Goal: Task Accomplishment & Management: Manage account settings

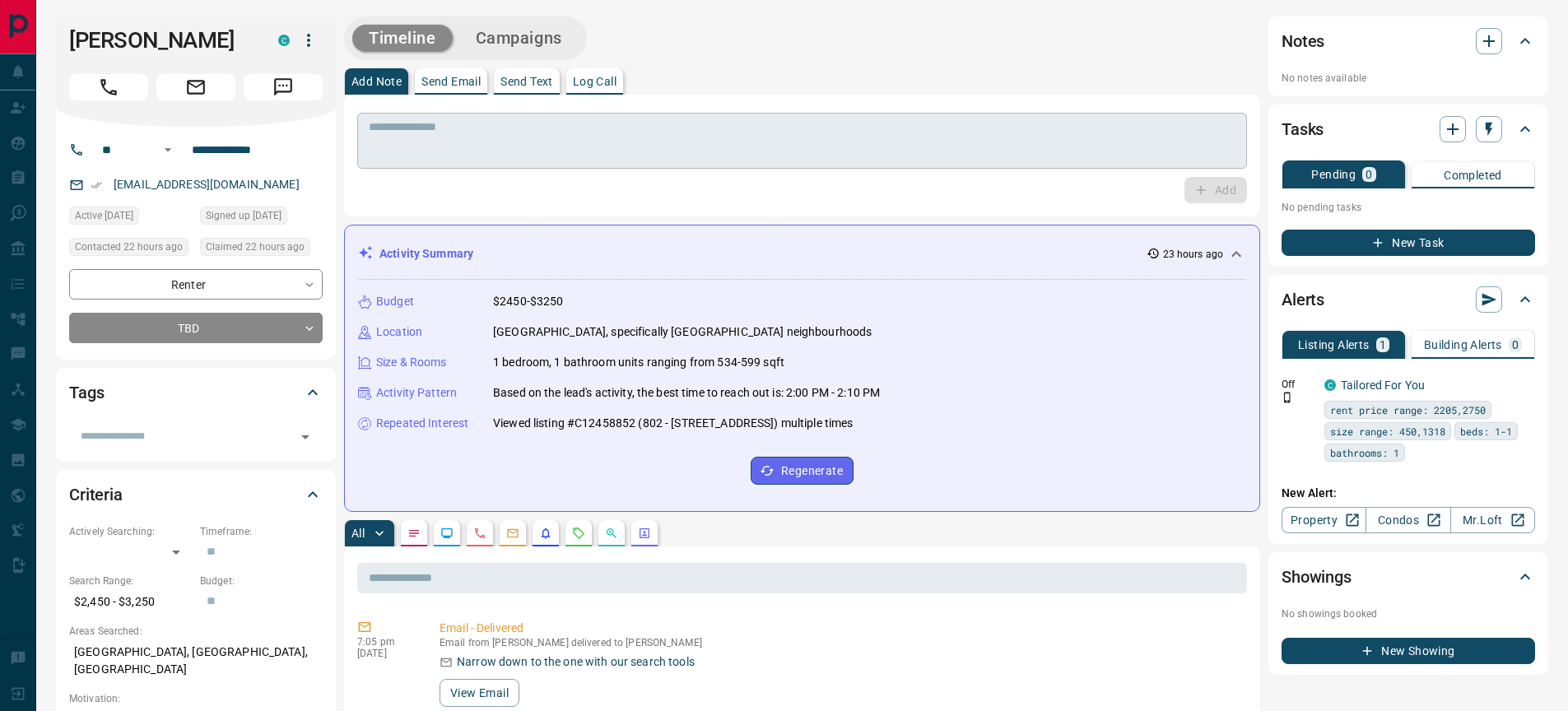
click at [379, 129] on textarea at bounding box center [802, 140] width 867 height 42
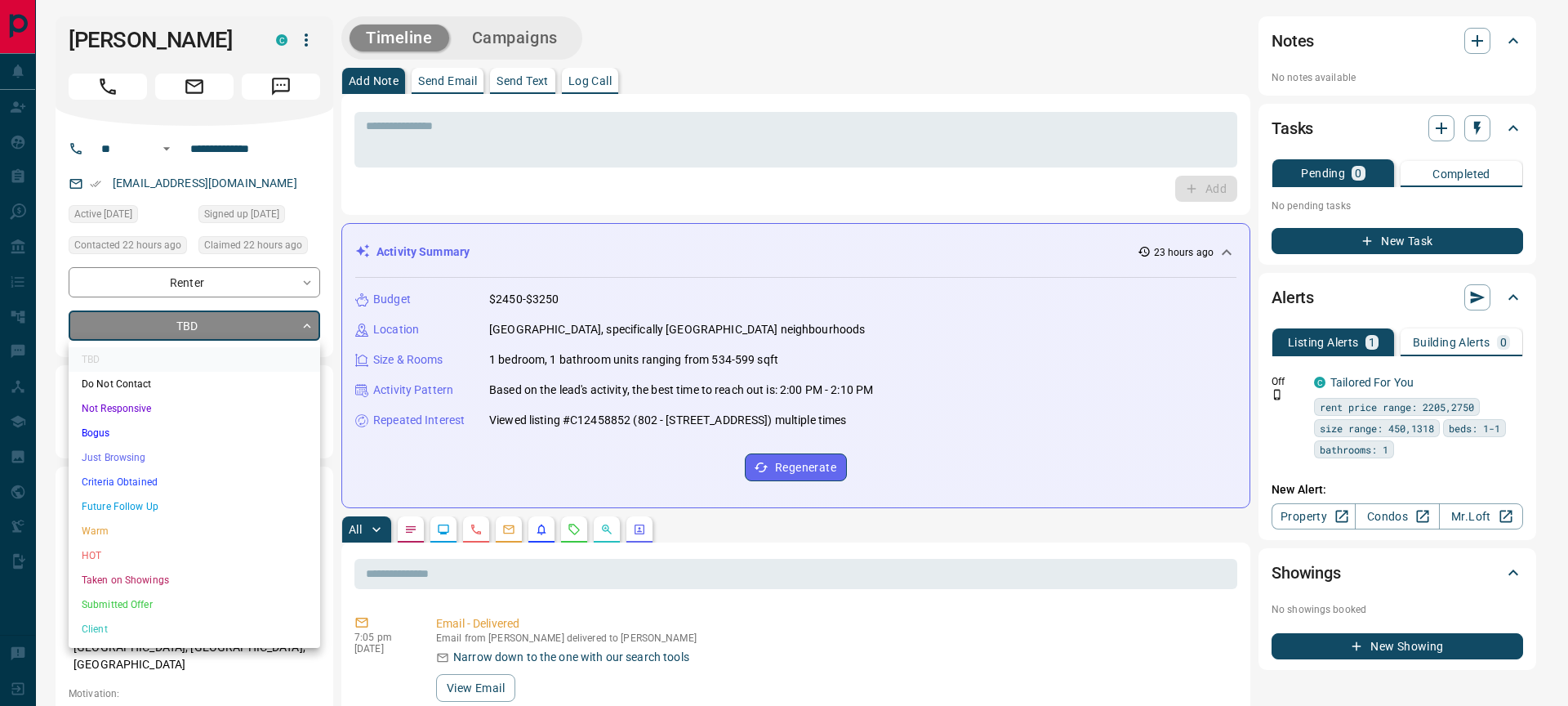
click at [164, 497] on li "Future Follow Up" at bounding box center [194, 506] width 252 height 24
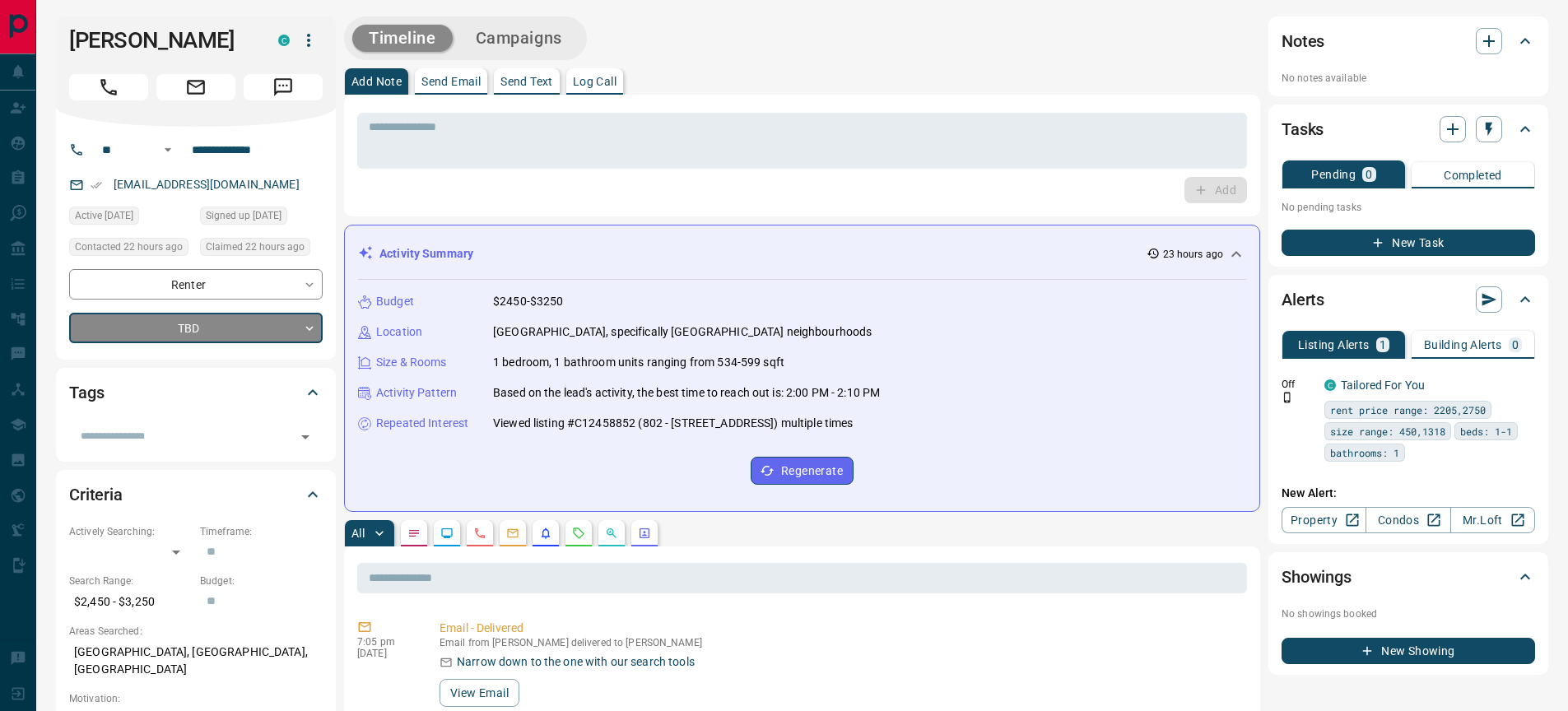
click at [457, 119] on div "TBD Do Not Contact Not Responsive Bogus Just Browsing Criteria Obtained Future …" at bounding box center [784, 356] width 1568 height 711
type input "*"
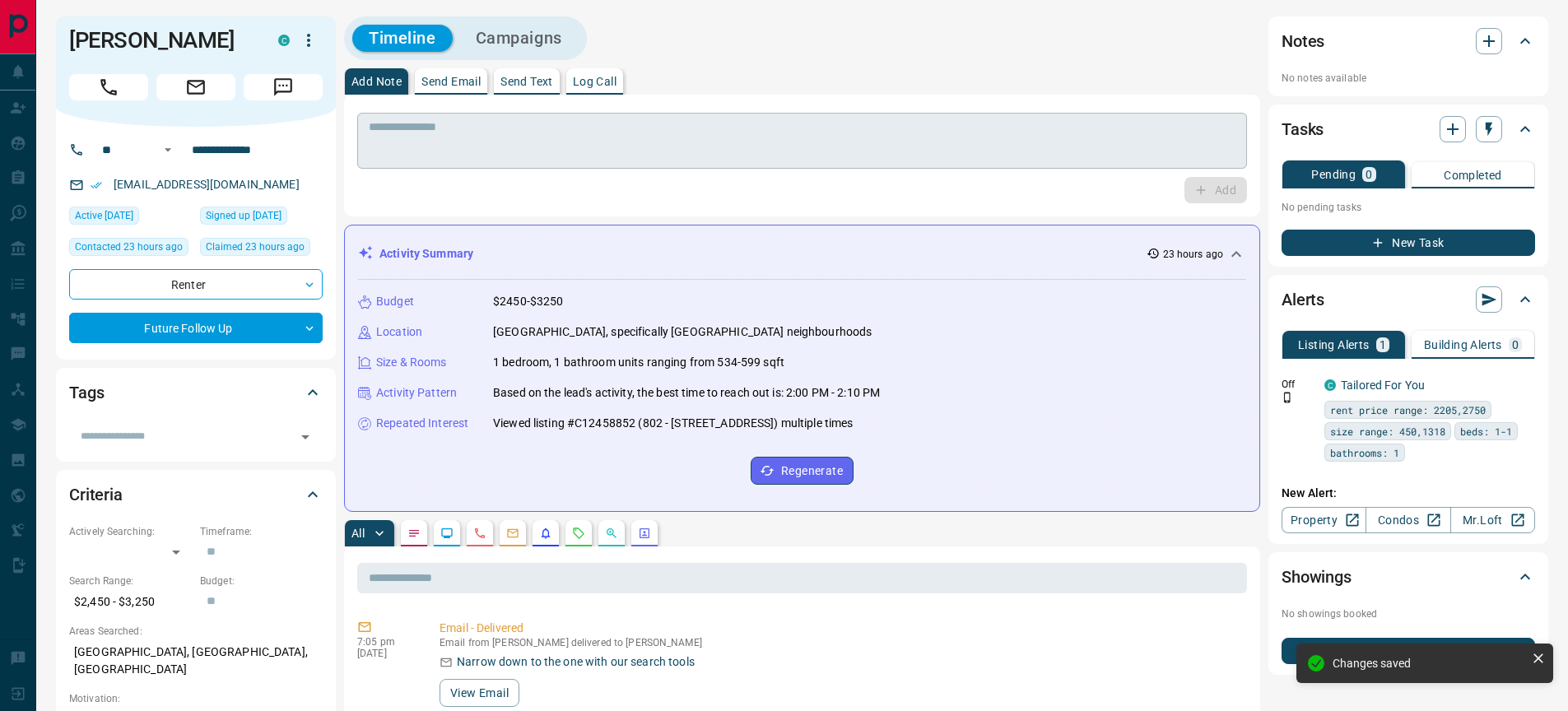
click at [443, 135] on textarea at bounding box center [802, 140] width 867 height 42
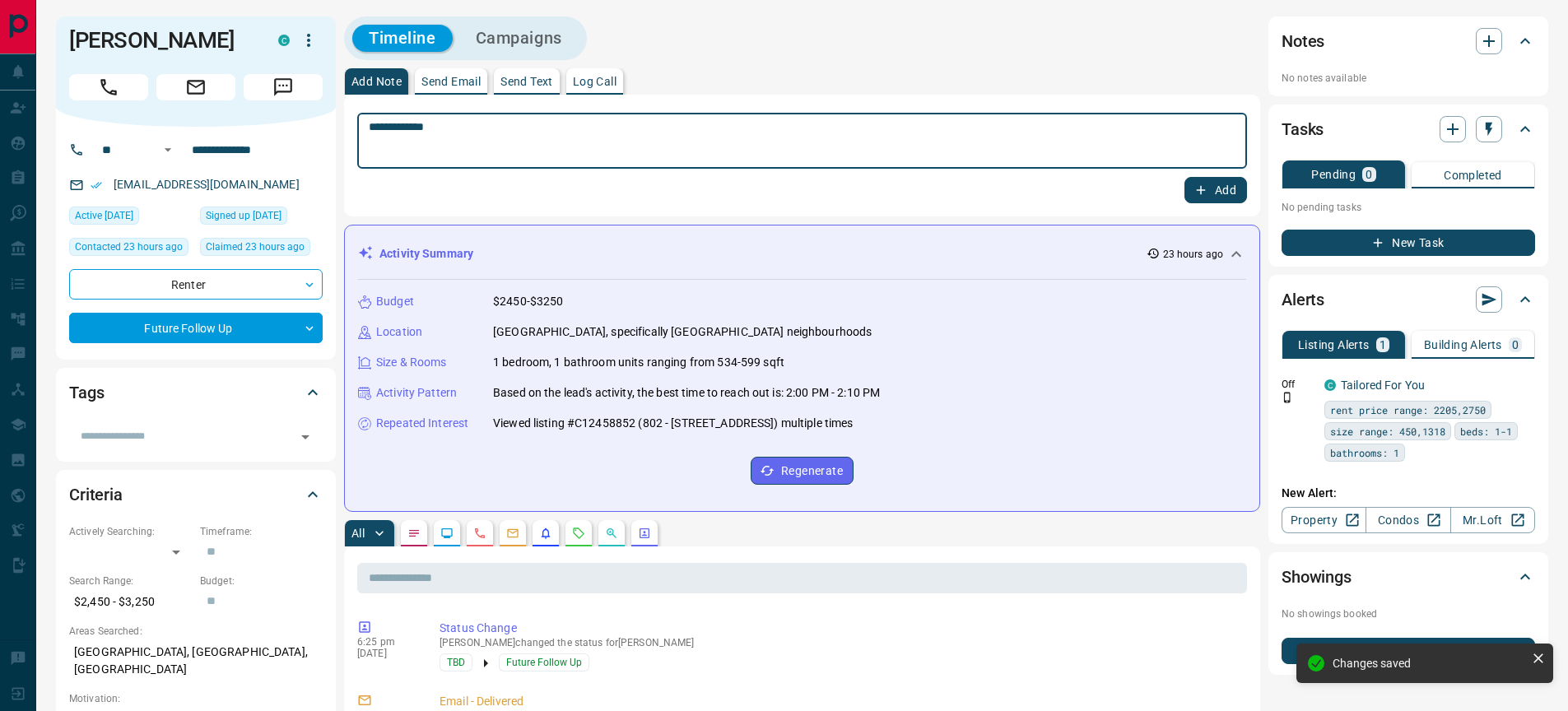
type textarea "**********"
click at [1204, 195] on icon "button" at bounding box center [1201, 190] width 15 height 15
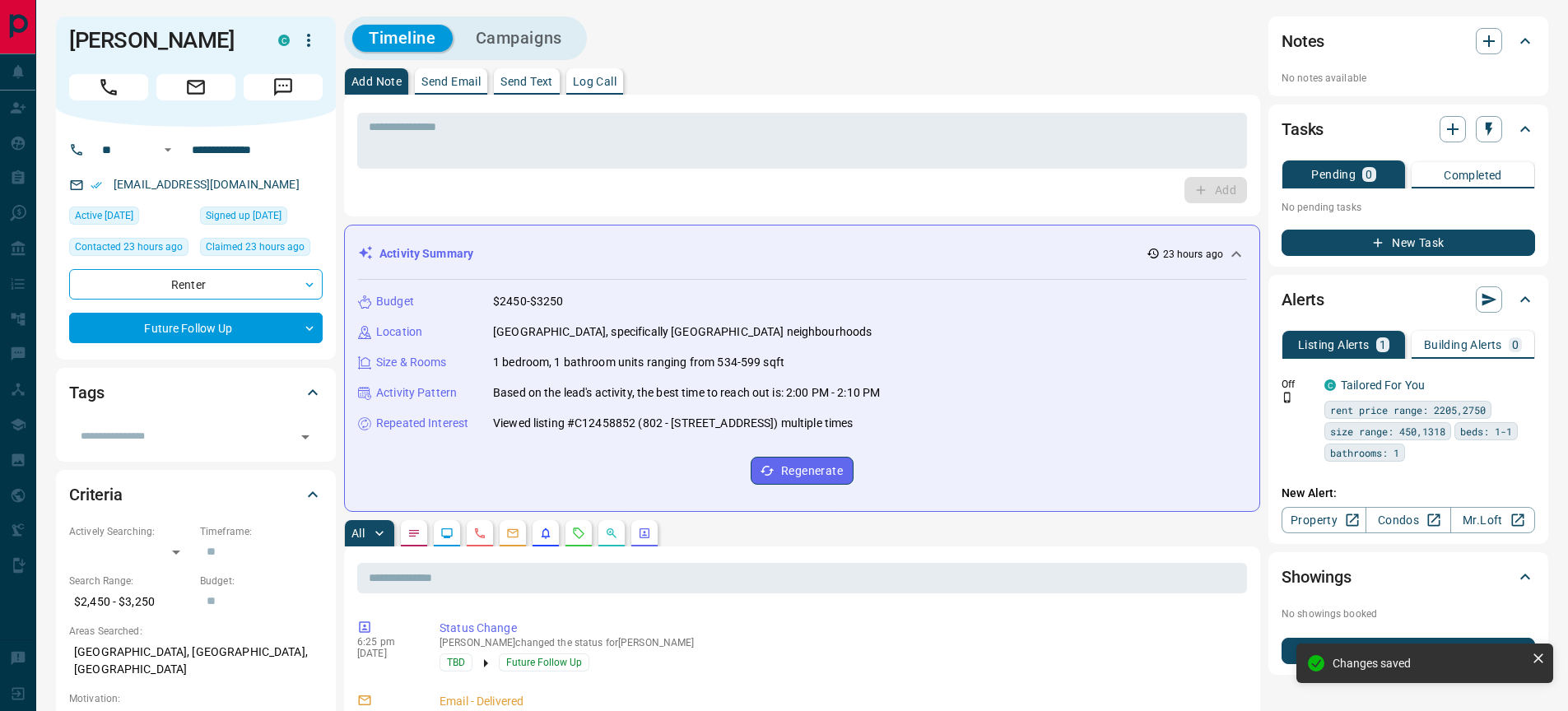
click at [606, 76] on p "Log Call" at bounding box center [594, 82] width 43 height 12
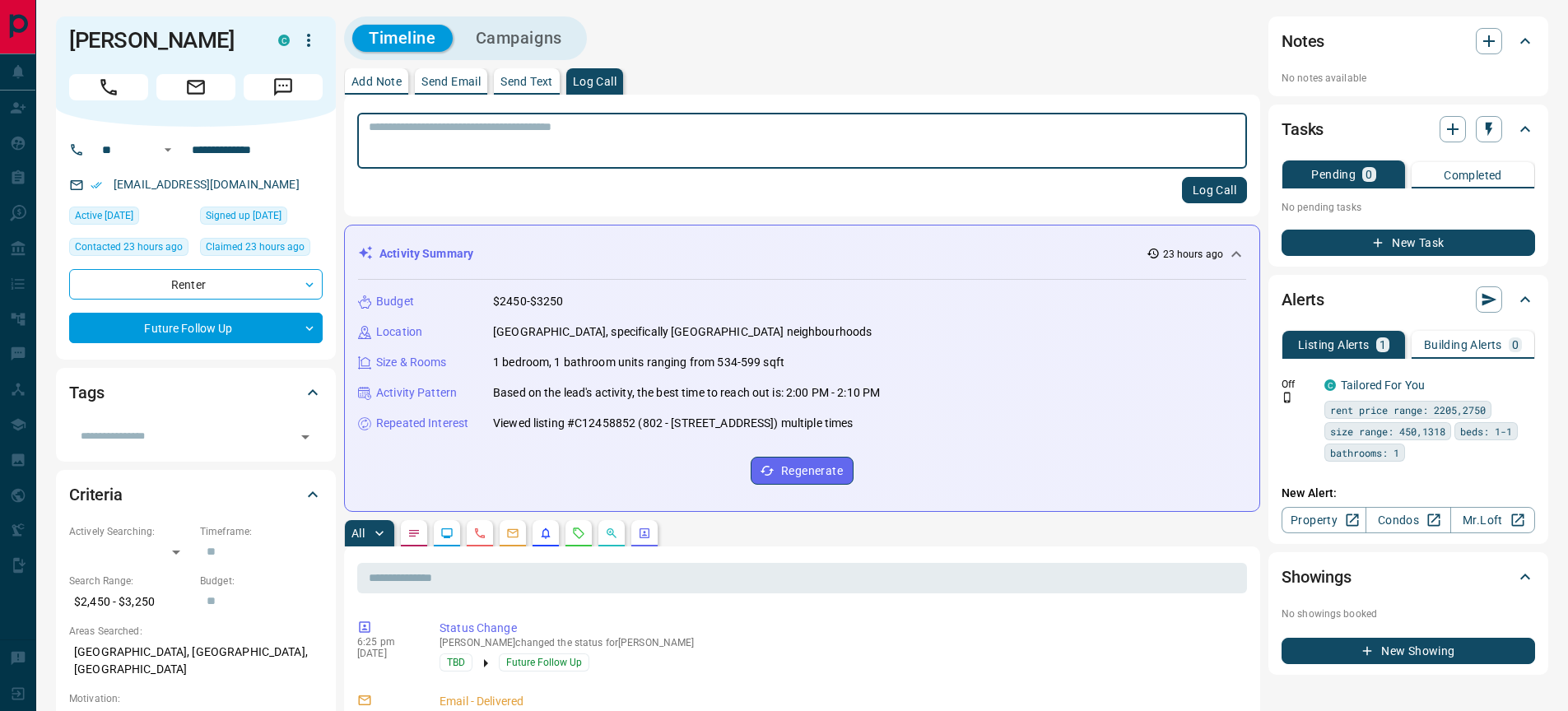
type textarea "*"
type textarea "**********"
click at [1237, 185] on button "Log Call" at bounding box center [1214, 190] width 65 height 27
